Goal: Register for event/course

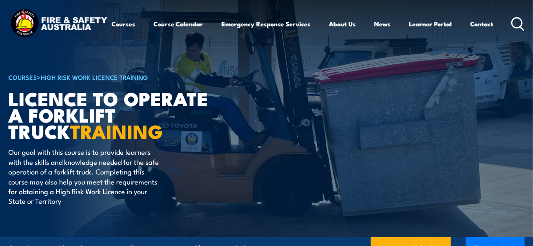
click at [347, 24] on div "Courses Course Calendar Emergency Response Services Services Overview Emergency…" at bounding box center [266, 24] width 516 height 33
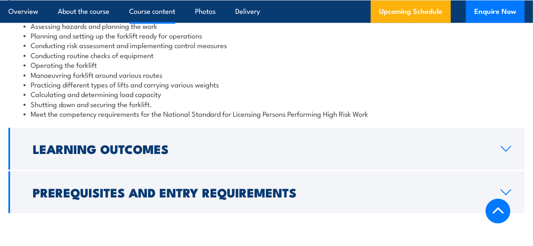
scroll to position [796, 0]
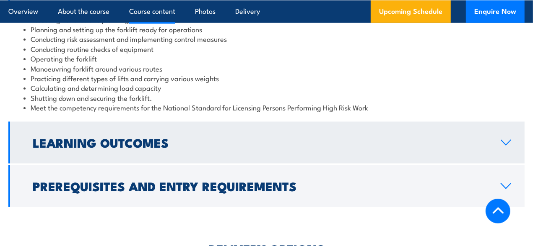
click at [265, 154] on link "Learning Outcomes" at bounding box center [266, 143] width 516 height 42
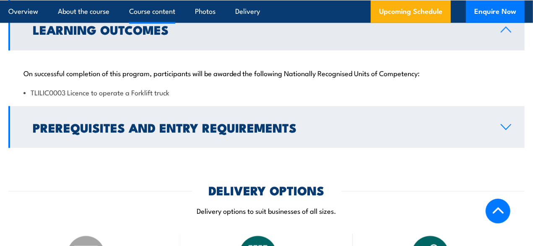
click at [505, 124] on icon at bounding box center [505, 127] width 11 height 7
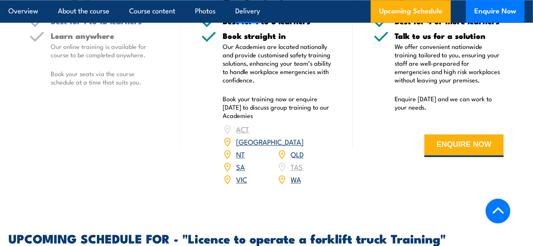
scroll to position [1257, 0]
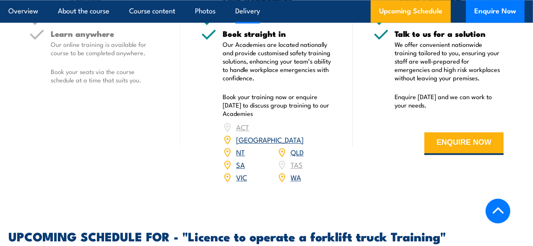
click at [294, 147] on link "QLD" at bounding box center [296, 152] width 13 height 10
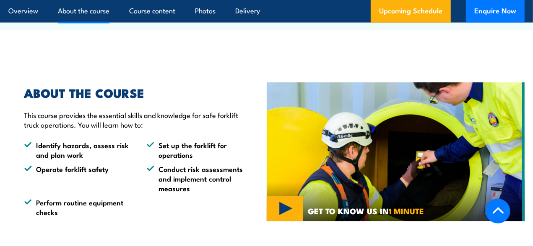
scroll to position [545, 0]
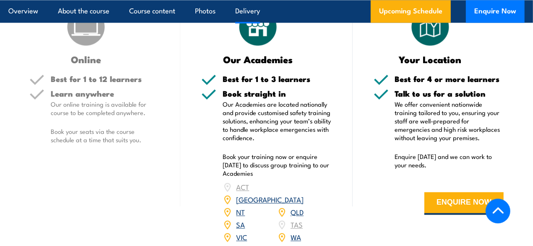
scroll to position [1131, 0]
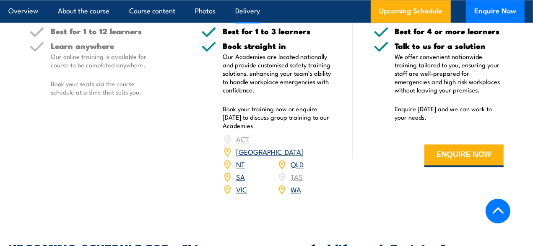
click at [297, 159] on link "QLD" at bounding box center [296, 164] width 13 height 10
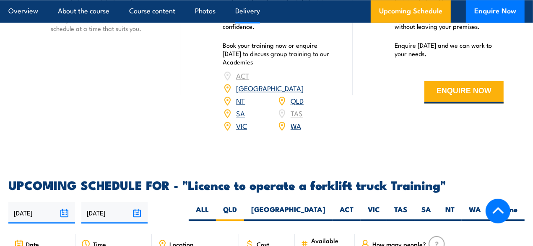
scroll to position [1194, 0]
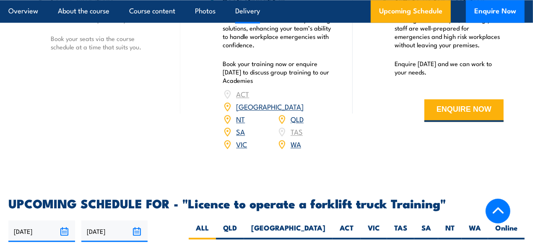
scroll to position [1173, 0]
